Goal: Check status: Check status

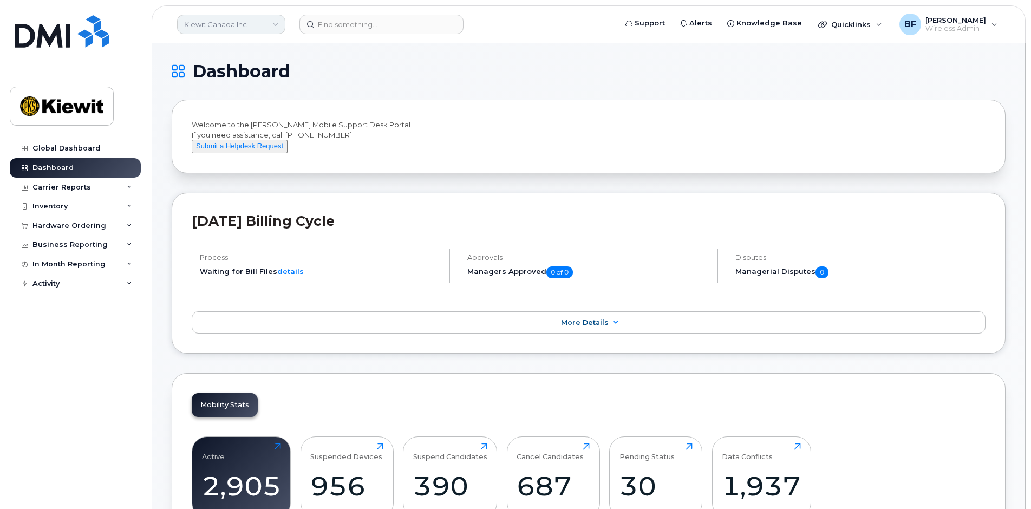
click at [269, 25] on link "Kiewit Canada Inc" at bounding box center [231, 24] width 108 height 19
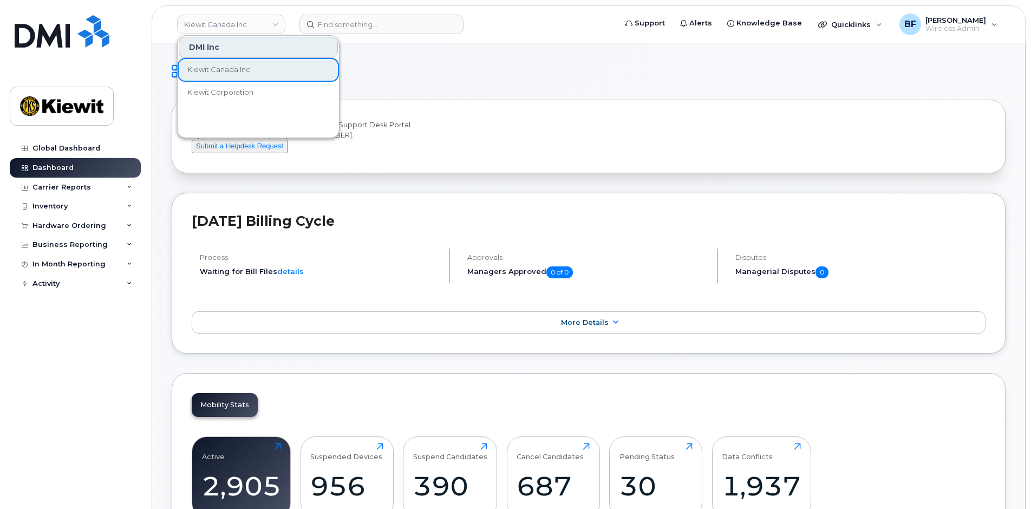
click at [70, 136] on div "Global Dashboard Dashboard Carrier Reports Monthly Billing Data Daily Data Pool…" at bounding box center [73, 254] width 147 height 509
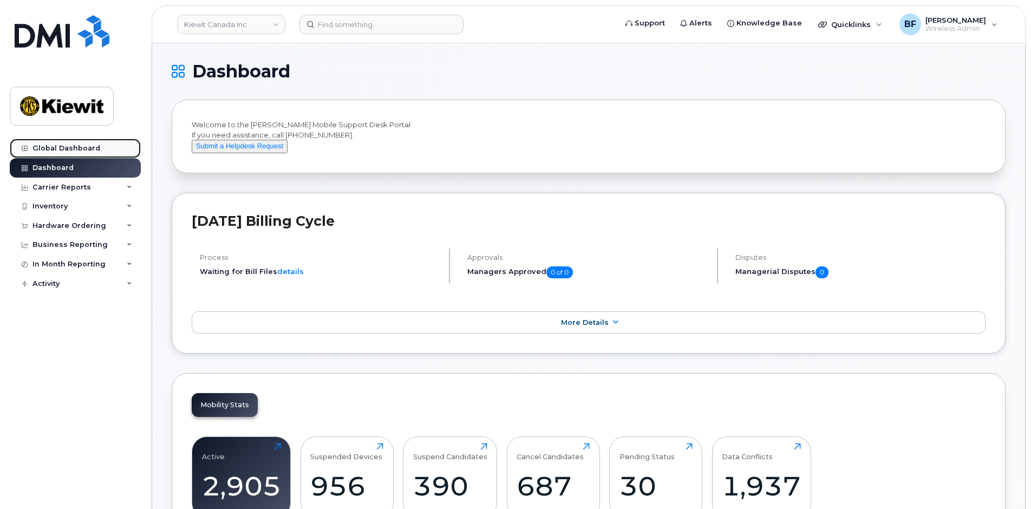
click at [64, 152] on div "Global Dashboard" at bounding box center [66, 148] width 68 height 9
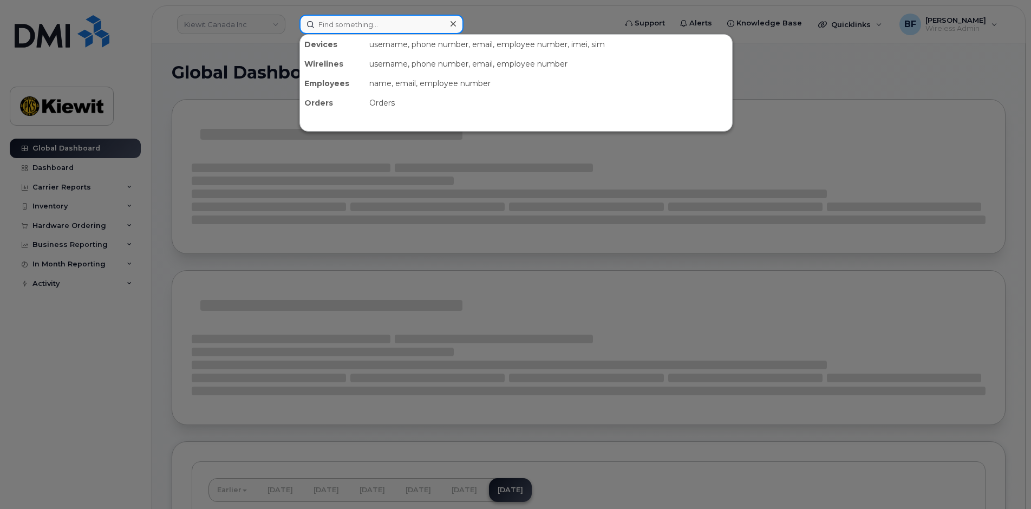
click at [348, 23] on input at bounding box center [381, 24] width 164 height 19
paste input "CS0801686"
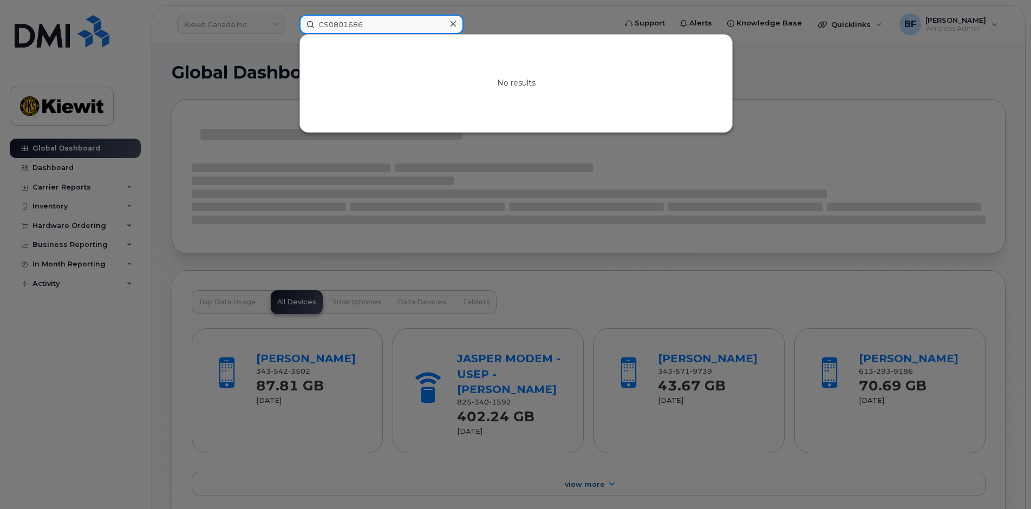
type input "CS0801686"
click at [193, 51] on div at bounding box center [515, 254] width 1031 height 509
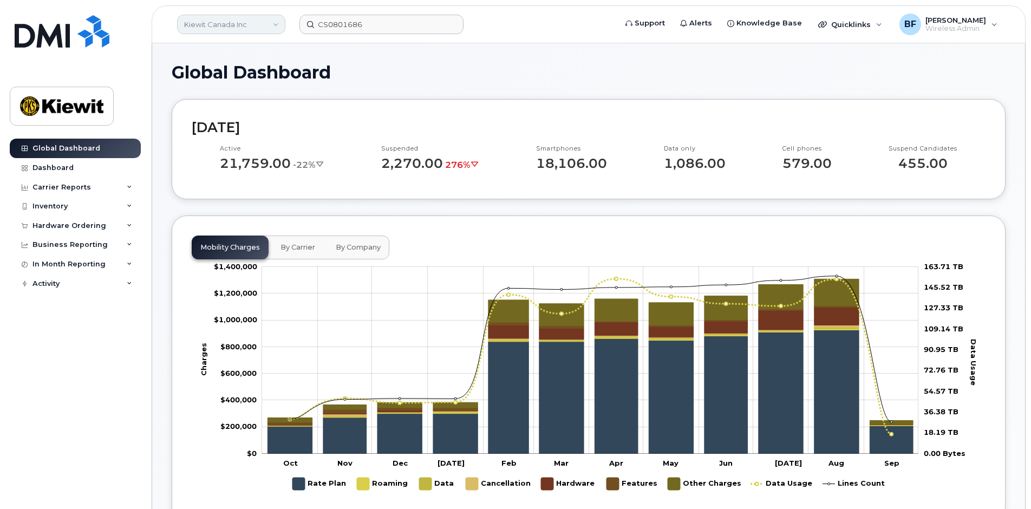
click at [257, 21] on link "Kiewit Canada Inc" at bounding box center [231, 24] width 108 height 19
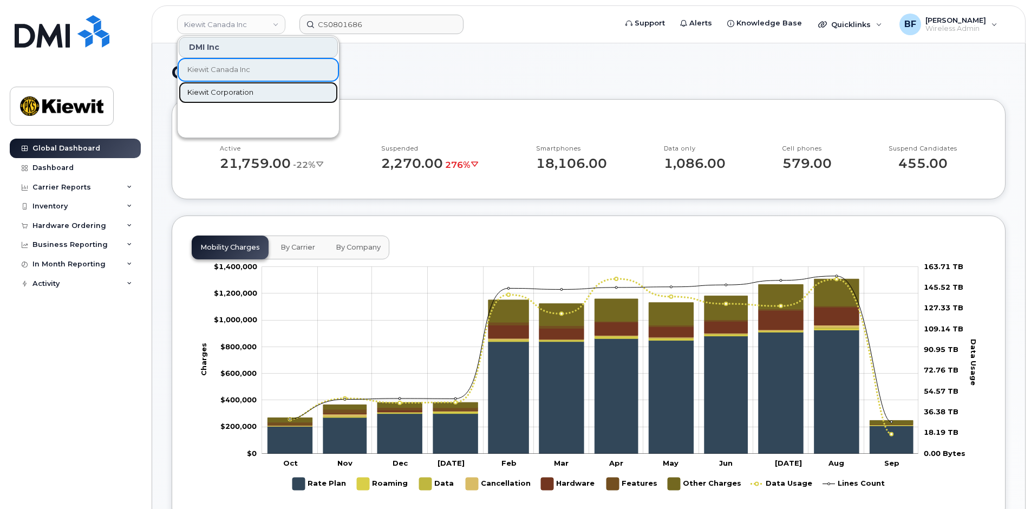
click at [230, 89] on span "Kiewit Corporation" at bounding box center [220, 92] width 66 height 11
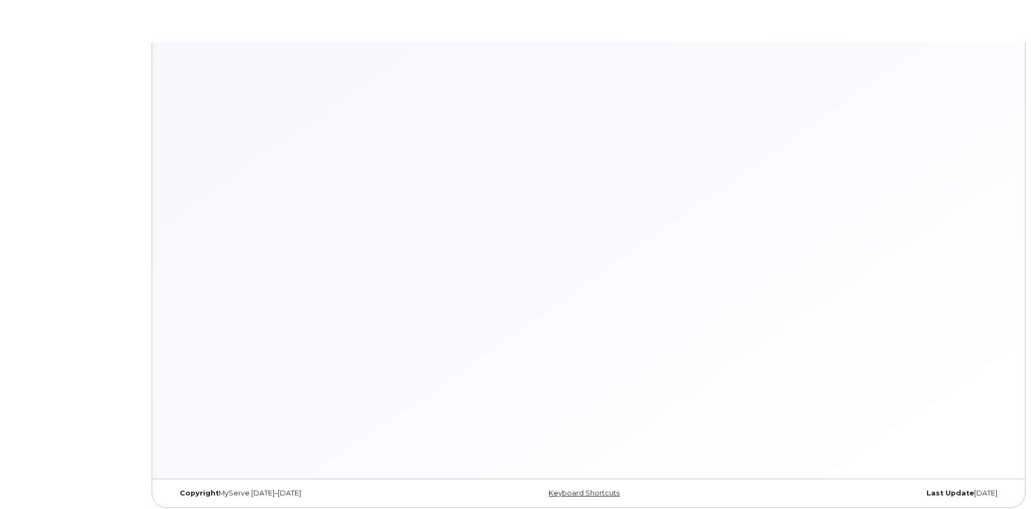
scroll to position [3, 0]
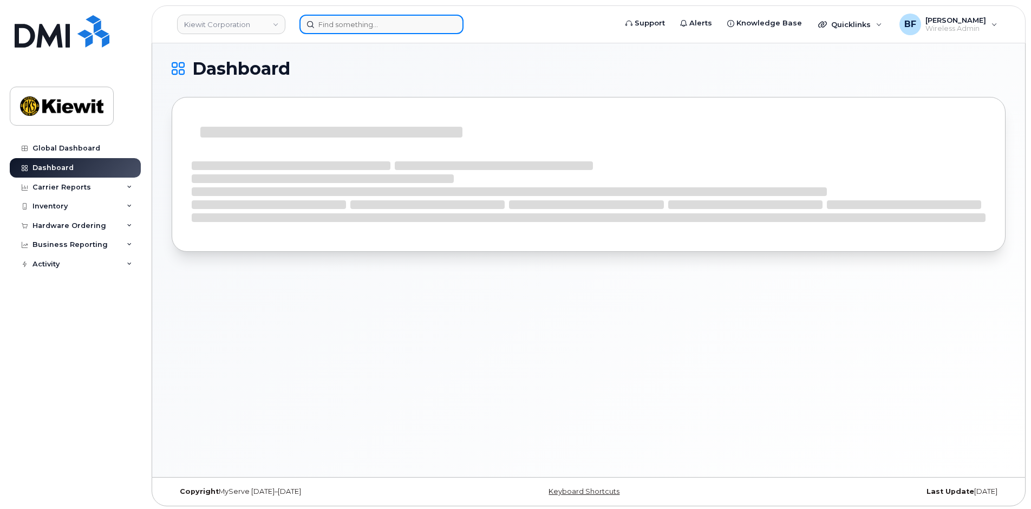
click at [344, 31] on input at bounding box center [381, 24] width 164 height 19
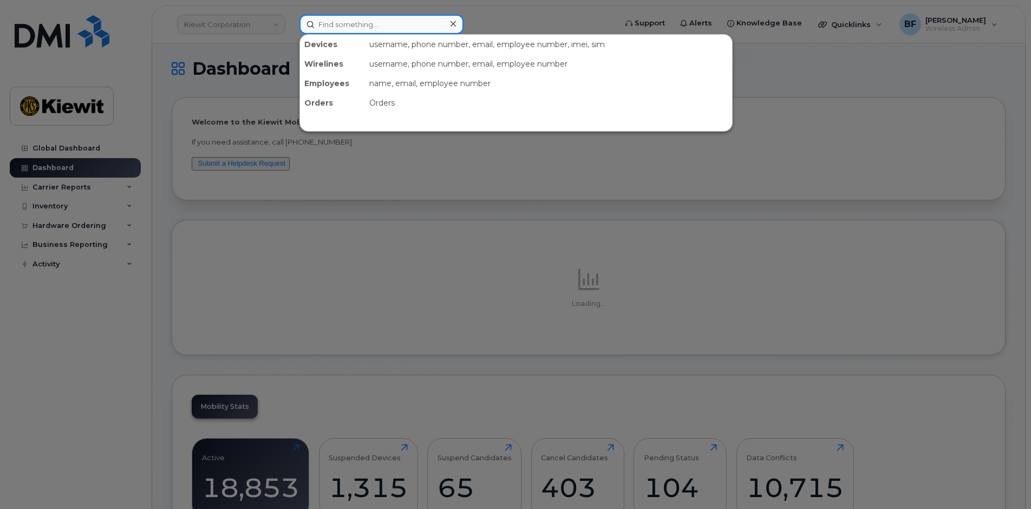
paste input "CS0801686"
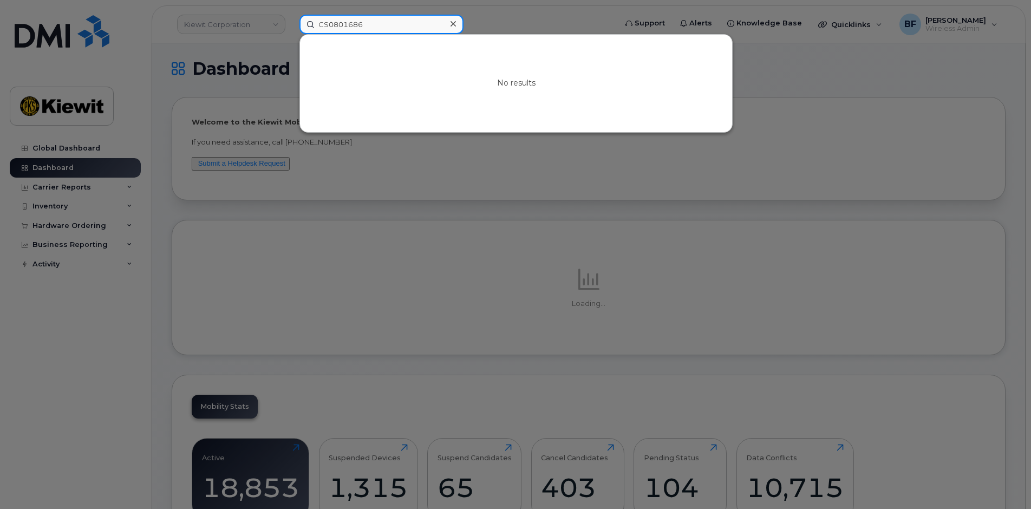
type input "CS0801686"
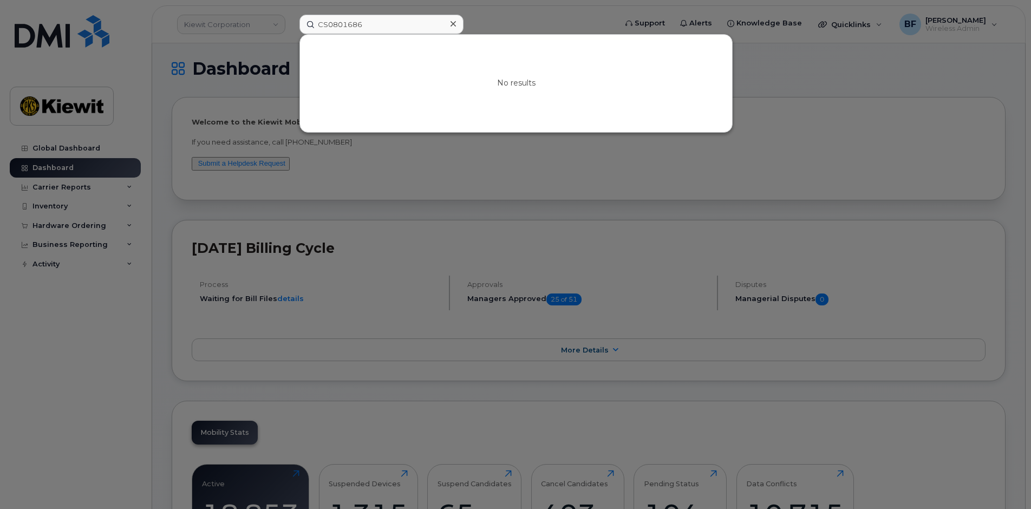
click at [532, 5] on div at bounding box center [515, 254] width 1031 height 509
